Goal: Task Accomplishment & Management: Use online tool/utility

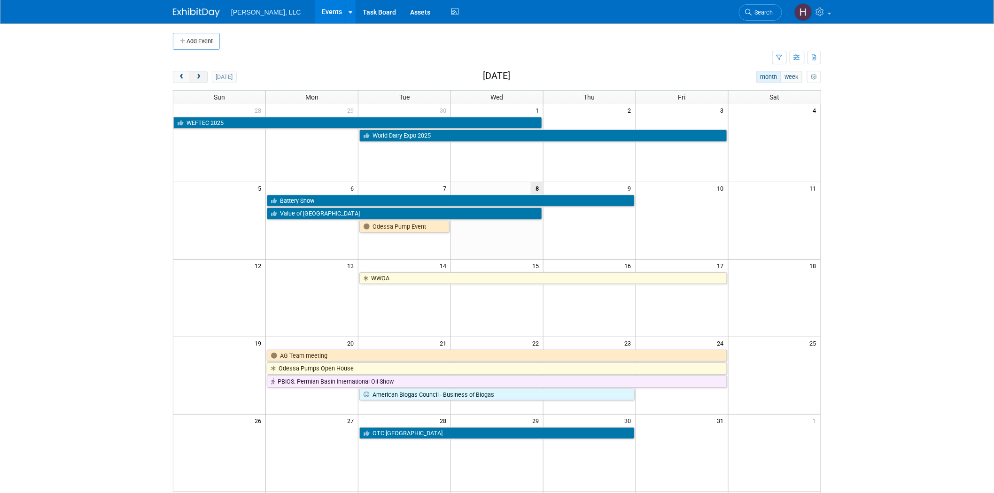
click at [193, 81] on button "next" at bounding box center [198, 77] width 17 height 12
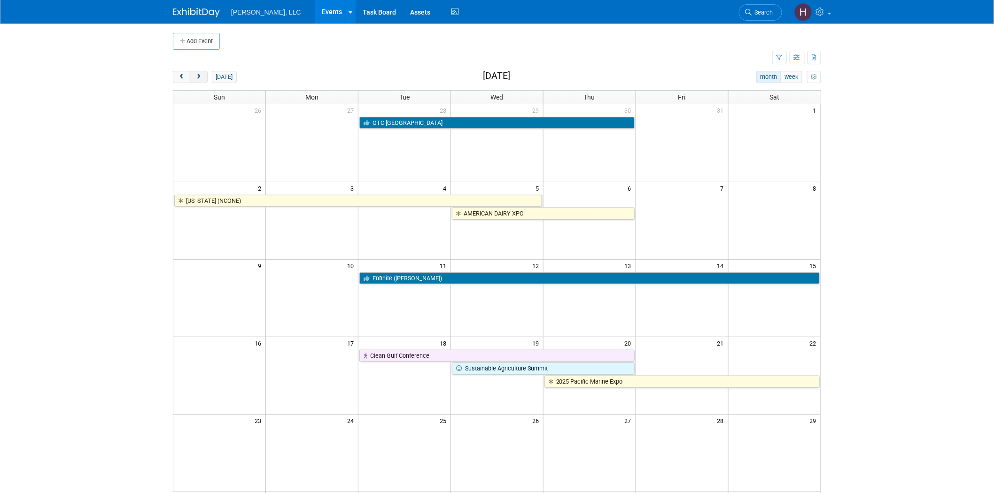
click at [193, 81] on button "next" at bounding box center [198, 77] width 17 height 12
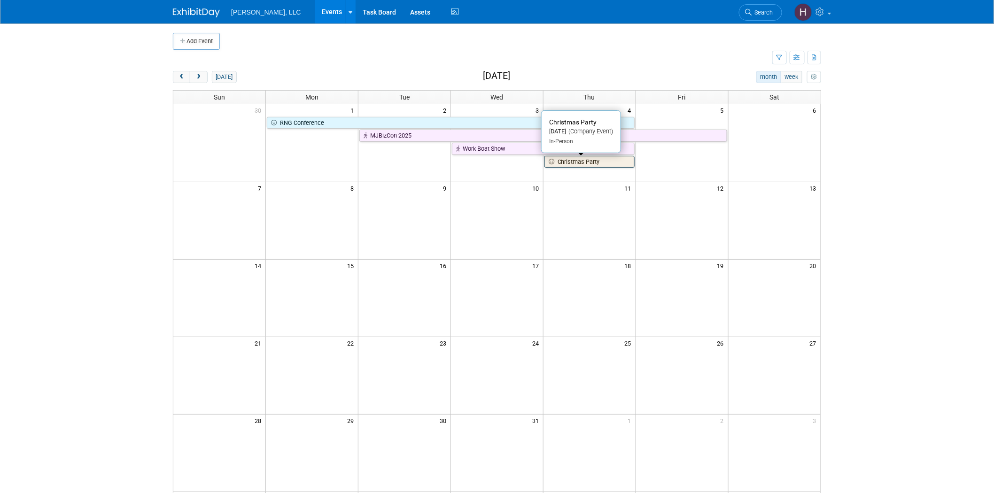
click at [581, 165] on link "Christmas Party" at bounding box center [590, 162] width 90 height 12
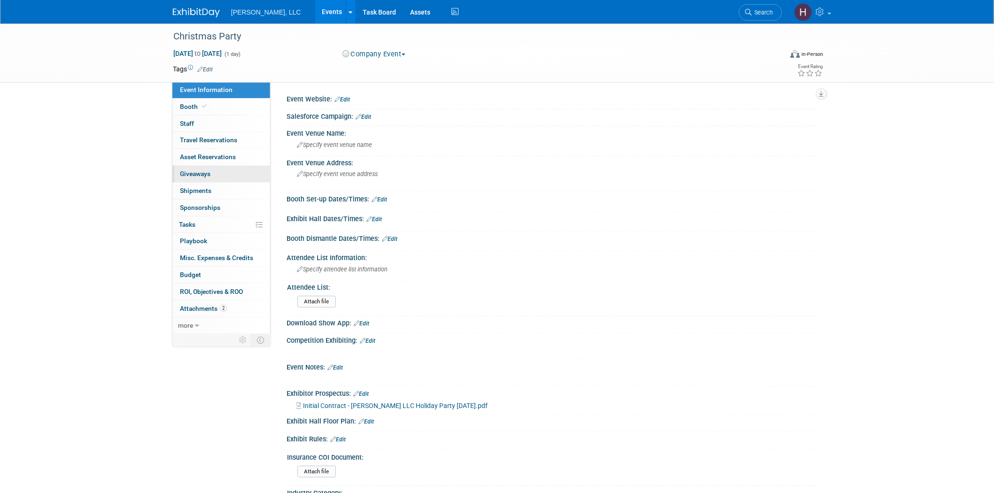
click at [207, 175] on span "Giveaways 0" at bounding box center [195, 174] width 31 height 8
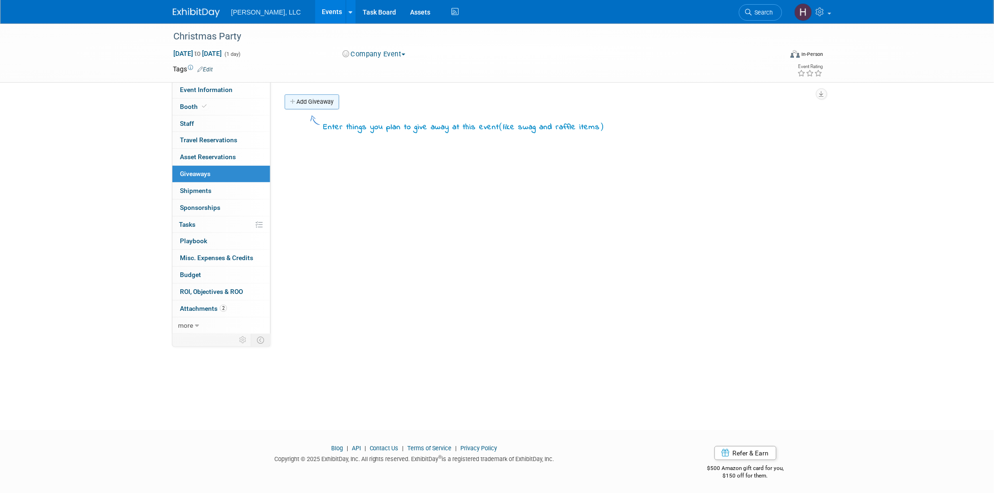
click at [299, 97] on link "Add Giveaway" at bounding box center [312, 101] width 55 height 15
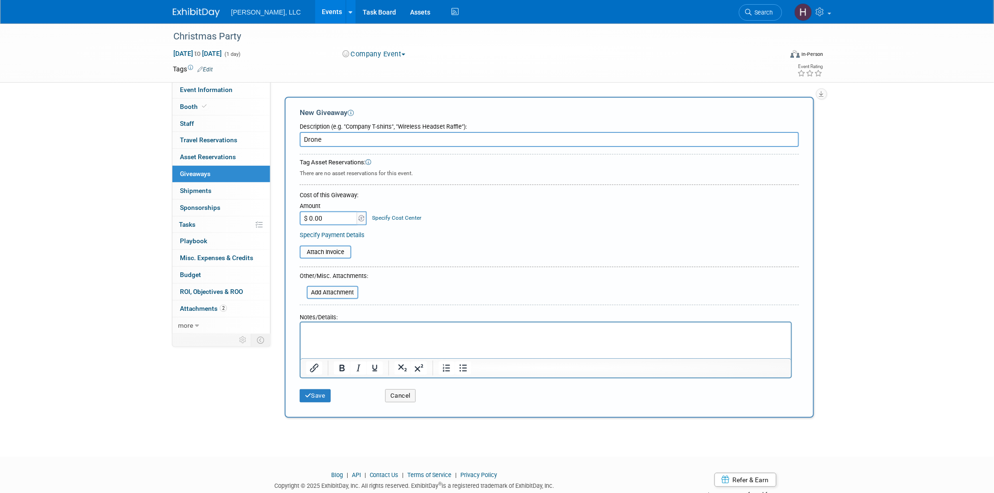
type input "Drone"
click at [326, 216] on input "$ 0.00" at bounding box center [329, 218] width 59 height 14
type input "$ 304.26"
click at [327, 247] on input "file" at bounding box center [295, 252] width 112 height 11
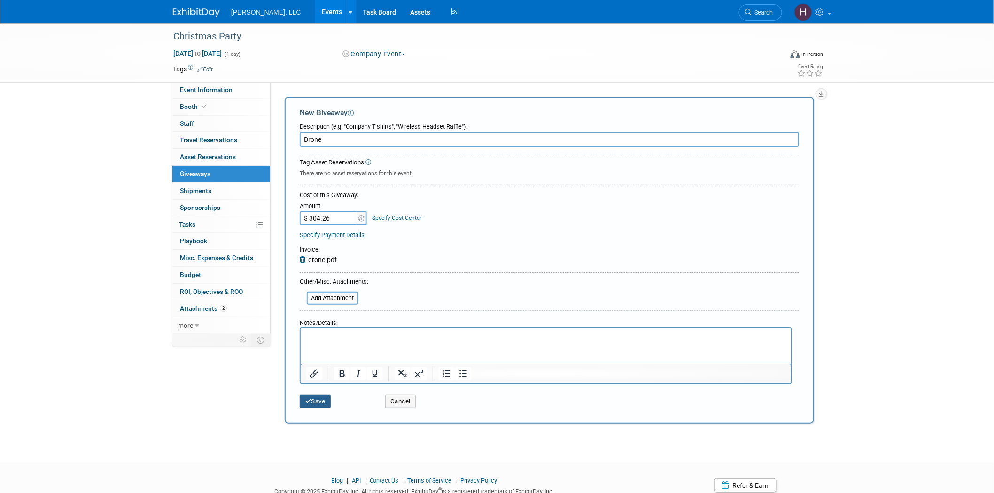
click at [316, 398] on button "Save" at bounding box center [315, 401] width 31 height 13
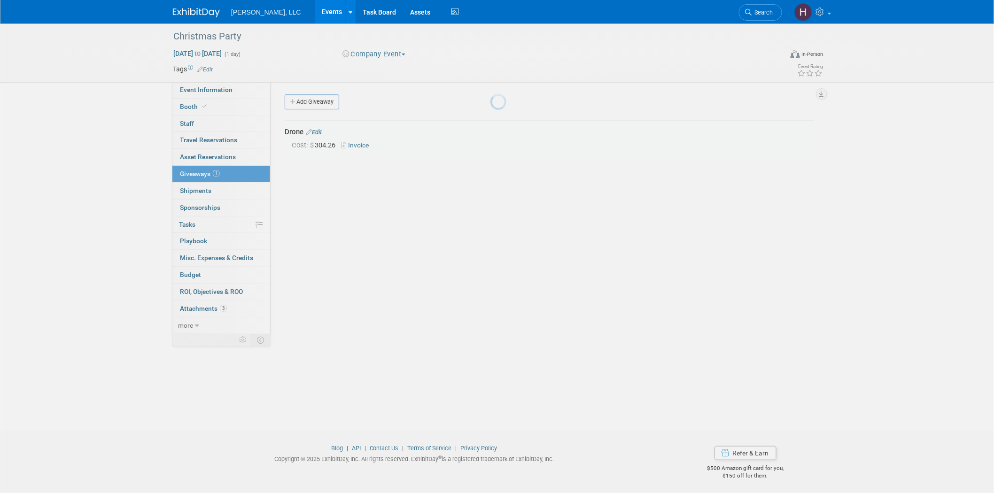
scroll to position [2, 0]
